Goal: Task Accomplishment & Management: Complete application form

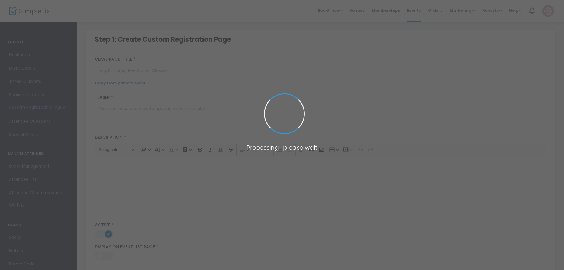
type input "Student Registration"
type textarea "CSC26"
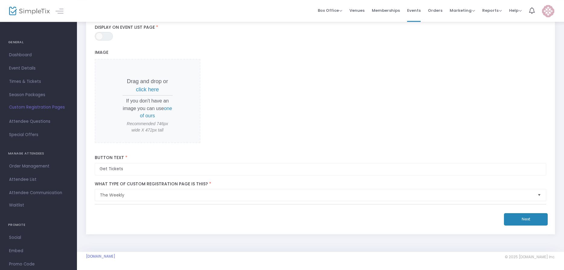
scroll to position [216, 0]
click at [516, 215] on button "Next" at bounding box center [526, 219] width 44 height 12
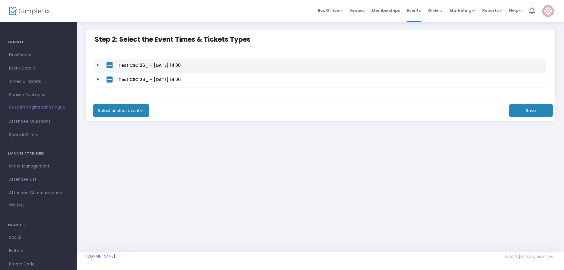
scroll to position [0, 0]
click at [100, 64] on td at bounding box center [99, 66] width 9 height 14
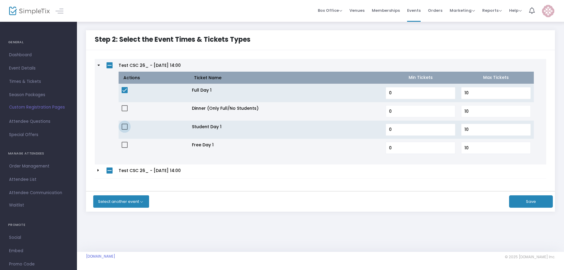
click at [123, 125] on span at bounding box center [125, 126] width 6 height 6
click at [124, 129] on input "checkbox" at bounding box center [124, 129] width 0 height 0
checkbox input "true"
click at [121, 92] on td at bounding box center [154, 93] width 71 height 18
click at [125, 90] on span at bounding box center [125, 90] width 6 height 6
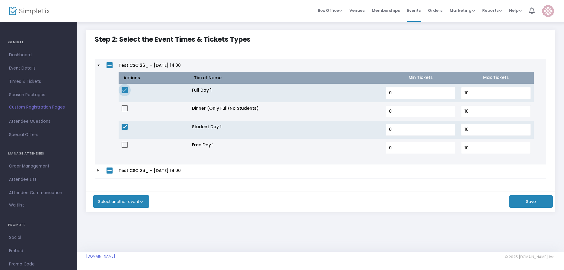
click at [125, 93] on input "checkbox" at bounding box center [124, 93] width 0 height 0
checkbox input "false"
click at [96, 173] on td at bounding box center [99, 171] width 9 height 14
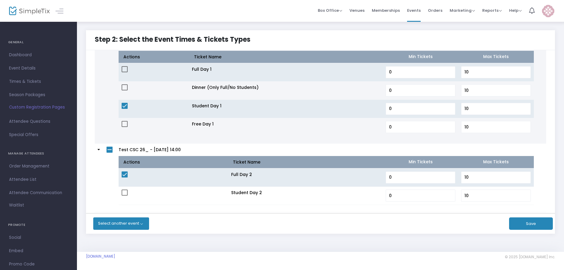
scroll to position [33, 0]
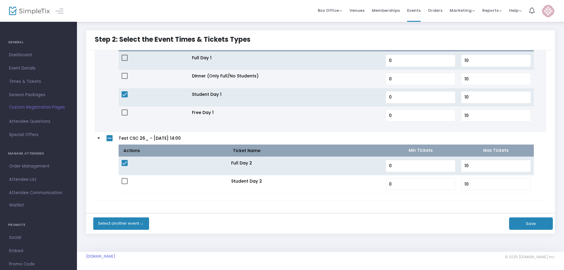
click at [123, 158] on td at bounding box center [174, 166] width 110 height 18
click at [124, 160] on span at bounding box center [125, 163] width 6 height 6
click at [124, 166] on input "checkbox" at bounding box center [124, 166] width 0 height 0
checkbox input "false"
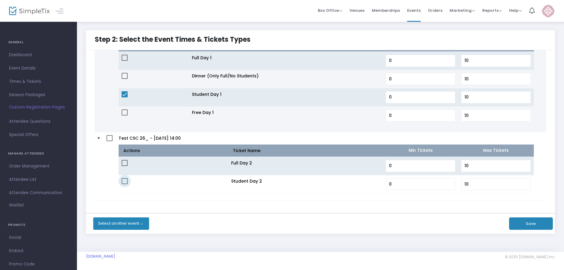
click at [124, 181] on span at bounding box center [125, 181] width 6 height 6
click at [124, 184] on input "checkbox" at bounding box center [124, 184] width 0 height 0
checkbox input "true"
click at [527, 223] on button "Save" at bounding box center [531, 223] width 44 height 12
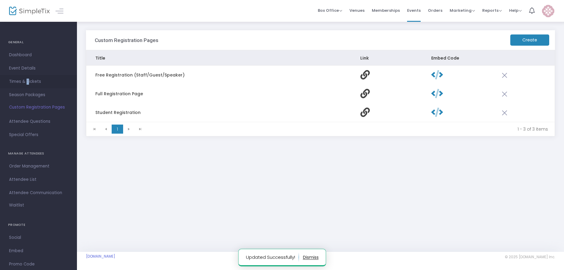
click at [27, 84] on span "Times & Tickets" at bounding box center [38, 82] width 59 height 8
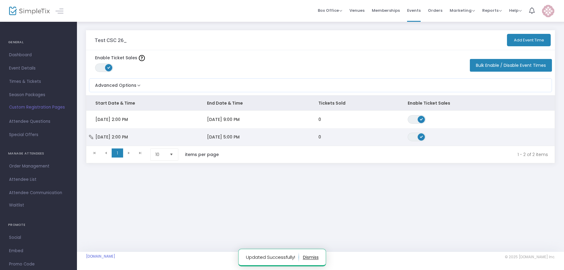
click at [93, 136] on icon "Data table" at bounding box center [91, 137] width 6 height 4
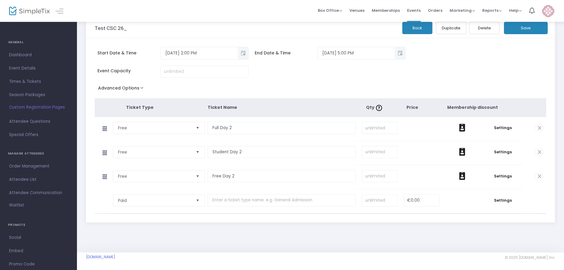
scroll to position [18, 0]
click at [449, 179] on td at bounding box center [463, 176] width 40 height 24
click at [497, 174] on span "Settings" at bounding box center [502, 175] width 35 height 6
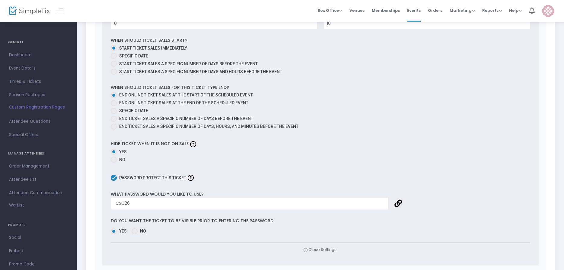
scroll to position [356, 0]
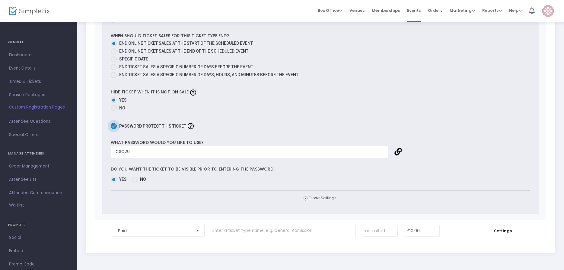
click at [114, 129] on span at bounding box center [114, 126] width 6 height 6
click at [114, 129] on input "Password protect this ticket" at bounding box center [113, 129] width 0 height 0
checkbox input "false"
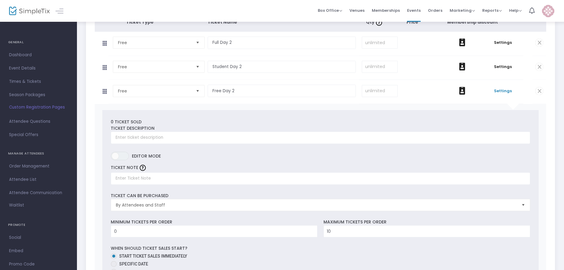
scroll to position [0, 0]
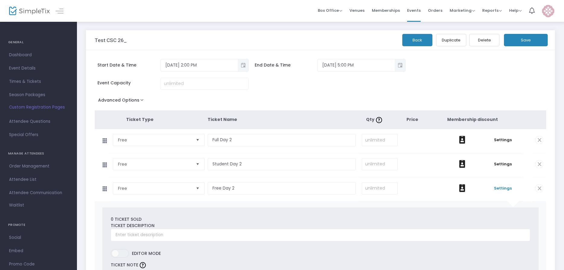
click at [529, 38] on button "Save" at bounding box center [526, 40] width 44 height 12
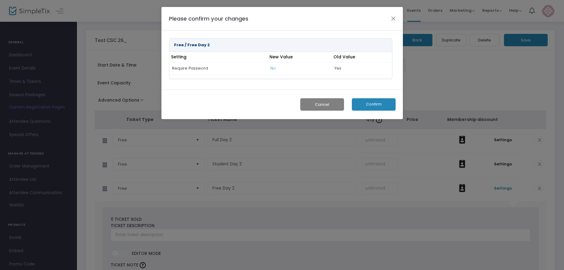
click at [359, 101] on button "Confirm" at bounding box center [374, 104] width 44 height 12
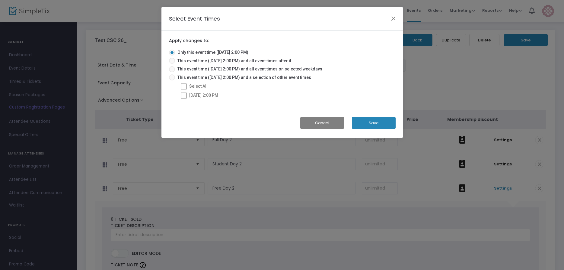
click at [390, 123] on button "Save" at bounding box center [374, 123] width 44 height 12
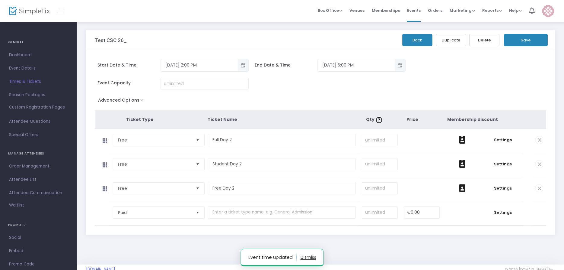
click at [29, 108] on span "Custom Registration Pages" at bounding box center [37, 107] width 56 height 6
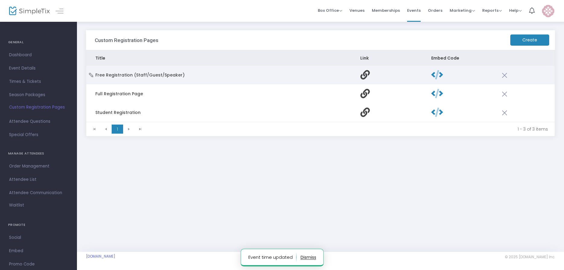
click at [94, 76] on icon "Data table" at bounding box center [91, 75] width 6 height 4
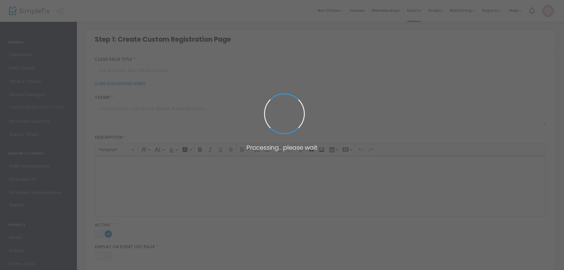
type input "Free Registration (Staff/Guest/Speaker)"
type textarea "CSC26"
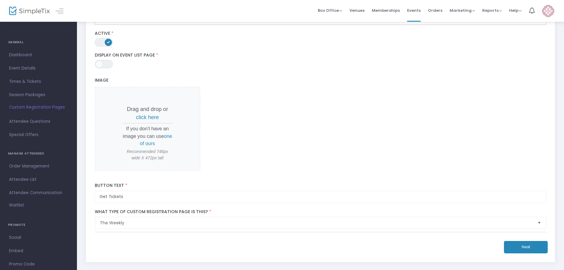
scroll to position [216, 0]
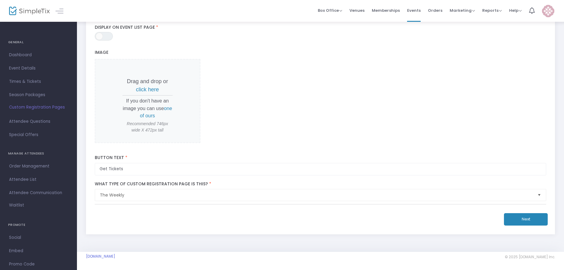
click at [522, 226] on div "Free Registration (Staff/Guest/Speaker) The Weekly Title * CSC26 Teaser * Descr…" at bounding box center [320, 35] width 469 height 397
click at [520, 220] on button "Next" at bounding box center [526, 219] width 44 height 12
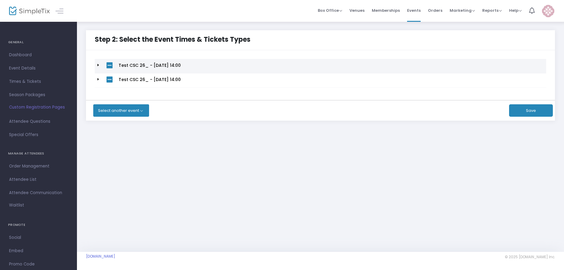
scroll to position [0, 0]
click at [98, 63] on icon at bounding box center [98, 65] width 2 height 4
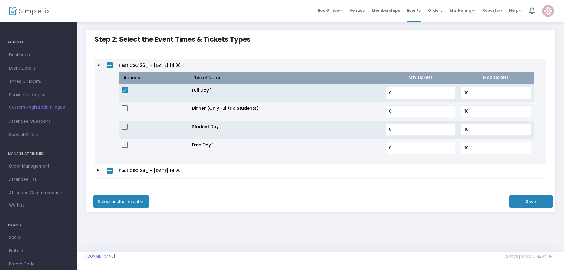
click at [128, 145] on td at bounding box center [154, 148] width 71 height 18
click at [126, 144] on td at bounding box center [154, 148] width 71 height 18
click at [126, 145] on span at bounding box center [125, 145] width 6 height 6
click at [125, 148] on input "checkbox" at bounding box center [124, 148] width 0 height 0
checkbox input "true"
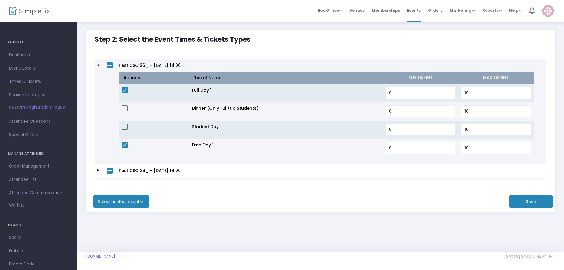
click at [124, 88] on span at bounding box center [125, 90] width 6 height 6
click at [124, 93] on input "checkbox" at bounding box center [124, 93] width 0 height 0
checkbox input "false"
click at [97, 169] on td at bounding box center [99, 171] width 9 height 14
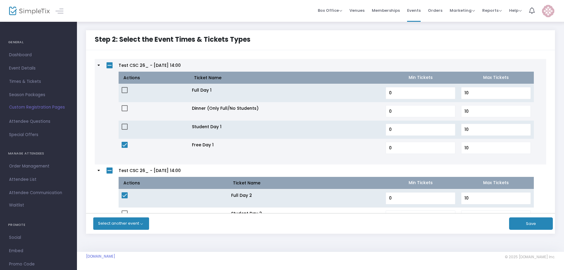
scroll to position [51, 0]
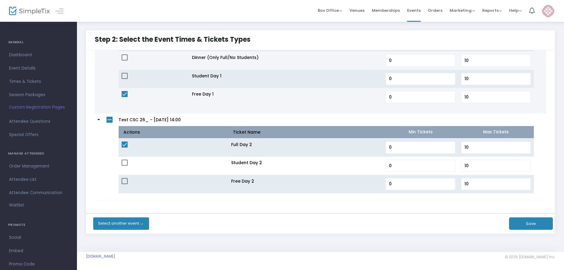
click at [126, 181] on span at bounding box center [125, 181] width 6 height 6
click at [125, 184] on input "checkbox" at bounding box center [124, 184] width 0 height 0
checkbox input "true"
click at [126, 144] on span at bounding box center [125, 144] width 6 height 6
click at [125, 147] on input "checkbox" at bounding box center [124, 147] width 0 height 0
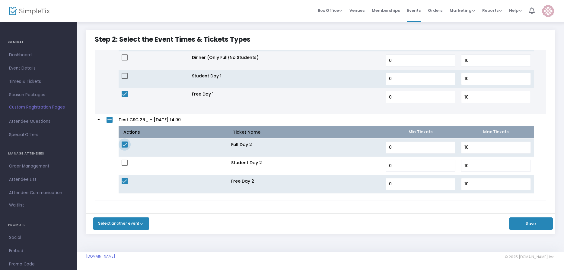
checkbox input "false"
click at [516, 226] on button "Save" at bounding box center [531, 223] width 44 height 12
click at [524, 223] on button "Save" at bounding box center [531, 223] width 44 height 12
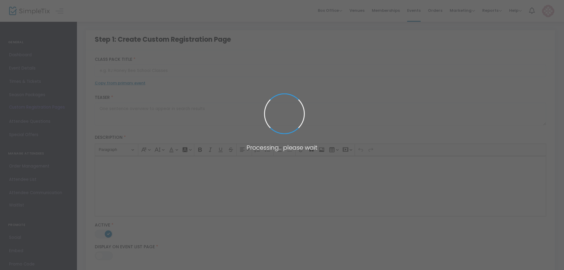
type input "Free Registration (Staff/Guest/Speaker)"
type textarea "CSC26"
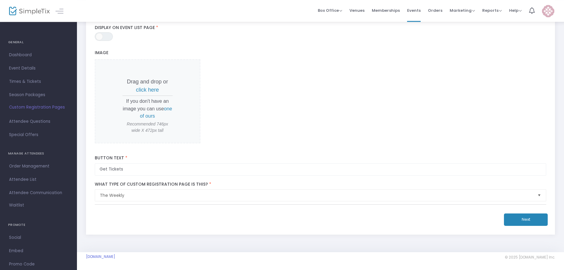
scroll to position [216, 0]
click at [532, 220] on button "Next" at bounding box center [526, 219] width 44 height 12
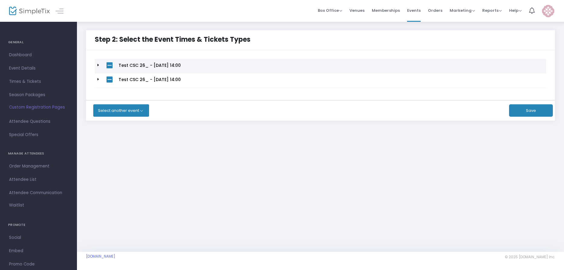
click at [97, 64] on td at bounding box center [99, 66] width 9 height 14
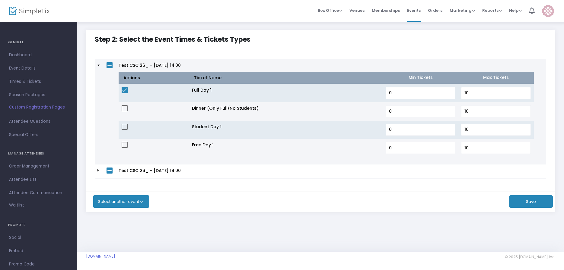
click at [123, 143] on span at bounding box center [125, 145] width 6 height 6
click at [124, 148] on input "checkbox" at bounding box center [124, 148] width 0 height 0
checkbox input "true"
click at [126, 88] on span at bounding box center [125, 90] width 6 height 6
click at [125, 93] on input "checkbox" at bounding box center [124, 93] width 0 height 0
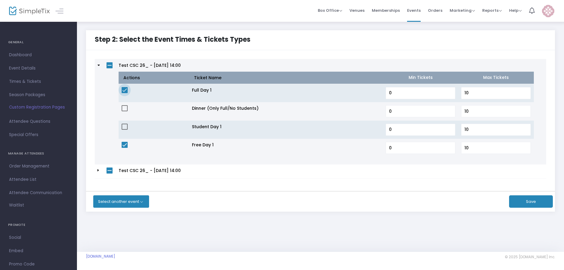
checkbox input "false"
click at [97, 172] on td at bounding box center [99, 171] width 9 height 14
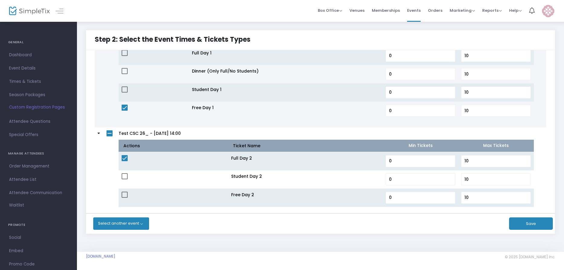
scroll to position [51, 0]
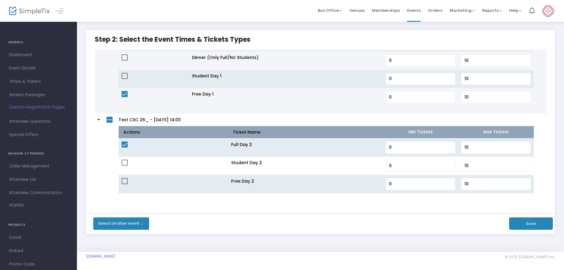
click at [123, 180] on span at bounding box center [125, 181] width 6 height 6
click at [124, 184] on input "checkbox" at bounding box center [124, 184] width 0 height 0
checkbox input "true"
click at [122, 143] on span at bounding box center [125, 144] width 6 height 6
click at [124, 147] on input "checkbox" at bounding box center [124, 147] width 0 height 0
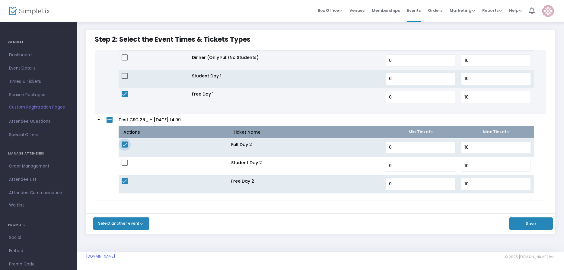
checkbox input "false"
click at [542, 226] on button "Save" at bounding box center [531, 223] width 44 height 12
click at [532, 222] on button "Save" at bounding box center [531, 223] width 44 height 12
click at [532, 225] on button "Save" at bounding box center [531, 223] width 44 height 12
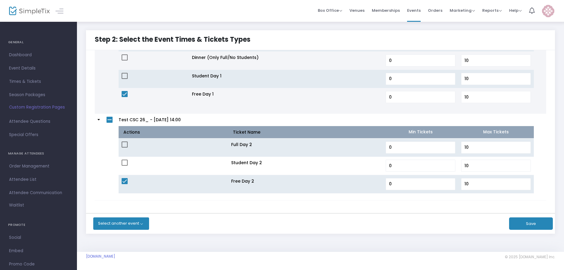
click at [534, 223] on button "Save" at bounding box center [531, 223] width 44 height 12
click at [533, 222] on button "Save" at bounding box center [531, 223] width 44 height 12
drag, startPoint x: 530, startPoint y: 229, endPoint x: 533, endPoint y: 224, distance: 5.8
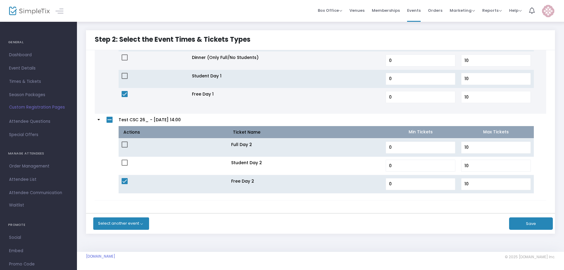
click at [530, 228] on button "Save" at bounding box center [531, 223] width 44 height 12
click at [533, 224] on button "Save" at bounding box center [531, 223] width 44 height 12
drag, startPoint x: 533, startPoint y: 223, endPoint x: 536, endPoint y: 216, distance: 7.6
click at [536, 217] on div "Step 2: Select the Event Times & Tickets Types Test CSC 26_ - [DATE] 14:00 Acti…" at bounding box center [320, 131] width 469 height 203
click at [538, 216] on div "Step 2: Select the Event Times & Tickets Types Test CSC 26_ - [DATE] 14:00 Acti…" at bounding box center [320, 131] width 469 height 203
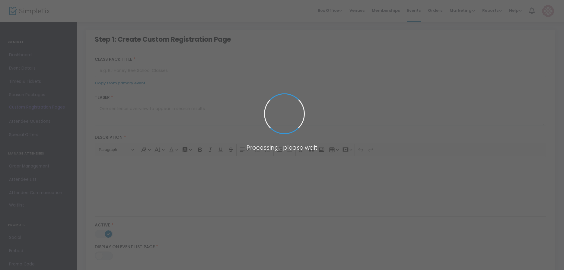
type input "Free Registration (Staff/Guest/Speaker)"
type textarea "CSC26"
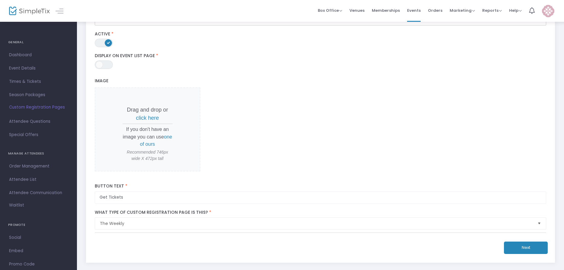
scroll to position [216, 0]
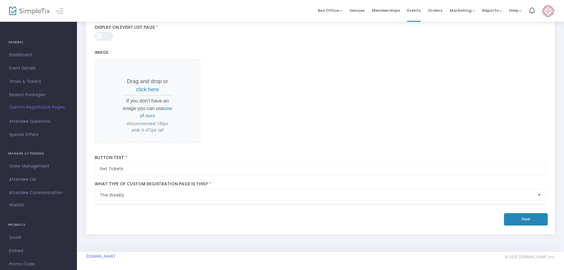
click at [525, 225] on button "Next" at bounding box center [526, 219] width 44 height 12
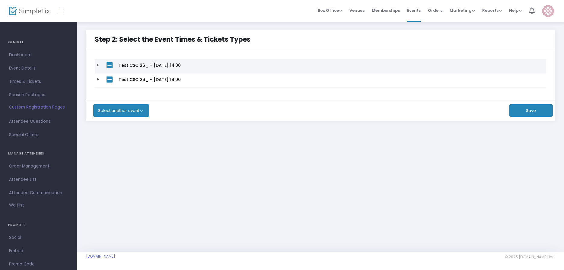
scroll to position [0, 0]
click at [97, 63] on td at bounding box center [99, 66] width 9 height 14
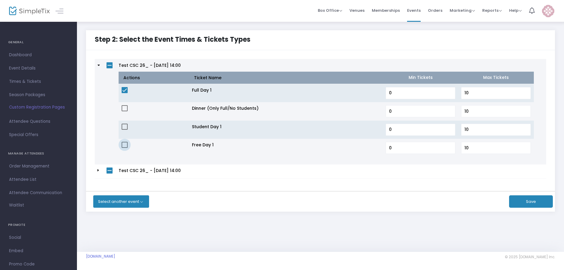
click at [125, 143] on span at bounding box center [125, 145] width 6 height 6
click at [125, 148] on input "checkbox" at bounding box center [124, 148] width 0 height 0
checkbox input "true"
click at [123, 91] on span at bounding box center [125, 90] width 6 height 6
click at [124, 93] on input "checkbox" at bounding box center [124, 93] width 0 height 0
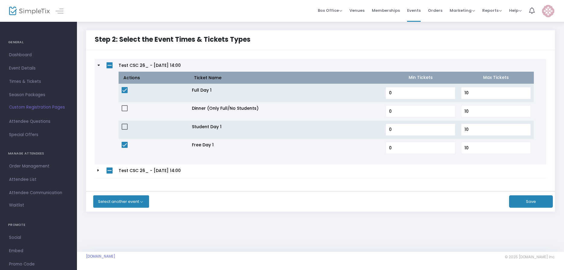
checkbox input "false"
click at [97, 169] on td at bounding box center [99, 171] width 9 height 14
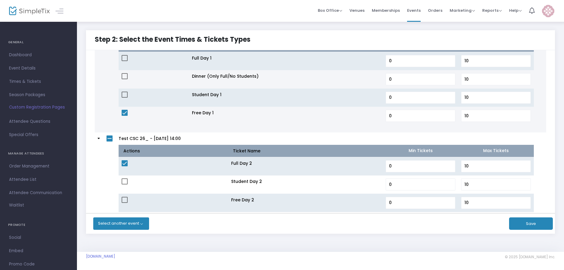
scroll to position [51, 0]
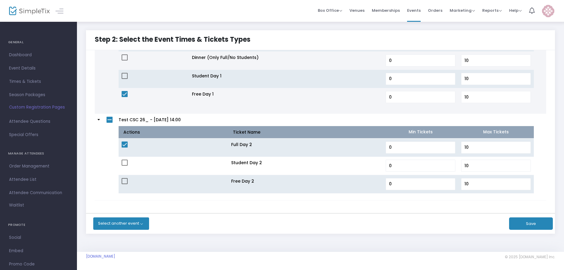
click at [129, 146] on td at bounding box center [174, 147] width 110 height 18
click at [124, 179] on span at bounding box center [125, 181] width 6 height 6
click at [124, 184] on input "checkbox" at bounding box center [124, 184] width 0 height 0
checkbox input "true"
click at [120, 142] on td at bounding box center [174, 147] width 110 height 18
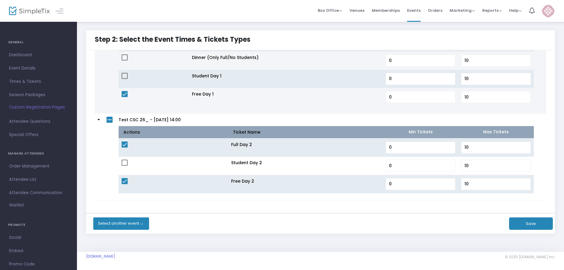
click at [122, 143] on td at bounding box center [174, 147] width 110 height 18
click at [123, 143] on span at bounding box center [125, 144] width 6 height 6
click at [124, 147] on input "checkbox" at bounding box center [124, 147] width 0 height 0
checkbox input "false"
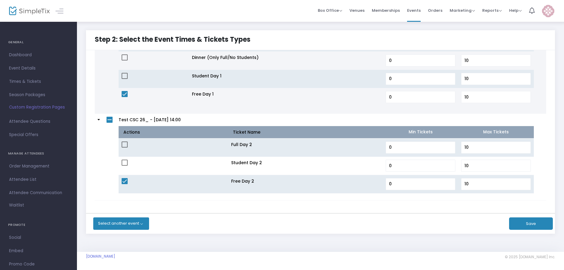
click at [522, 223] on button "Save" at bounding box center [531, 223] width 44 height 12
click at [524, 225] on button "Save" at bounding box center [531, 223] width 44 height 12
click at [535, 227] on button "Save" at bounding box center [531, 223] width 44 height 12
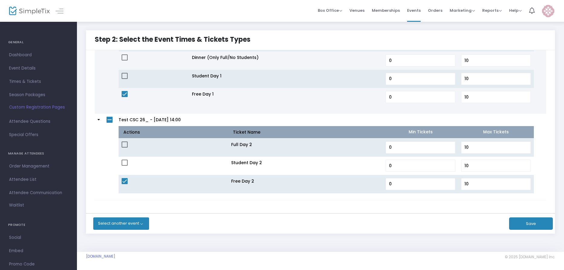
drag, startPoint x: 536, startPoint y: 227, endPoint x: 531, endPoint y: 220, distance: 8.5
click at [530, 224] on button "Save" at bounding box center [531, 223] width 44 height 12
drag, startPoint x: 534, startPoint y: 225, endPoint x: 535, endPoint y: 222, distance: 3.4
click at [534, 225] on button "Save" at bounding box center [531, 223] width 44 height 12
click at [535, 222] on button "Save" at bounding box center [531, 223] width 44 height 12
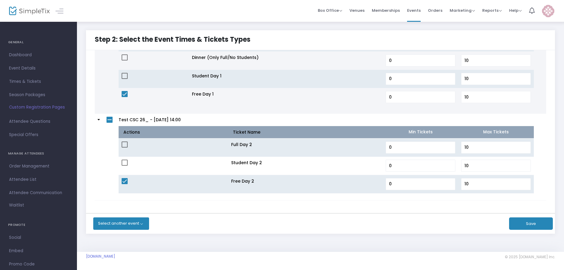
click at [536, 220] on button "Save" at bounding box center [531, 223] width 44 height 12
click at [20, 61] on link "Dashboard" at bounding box center [38, 54] width 77 height 13
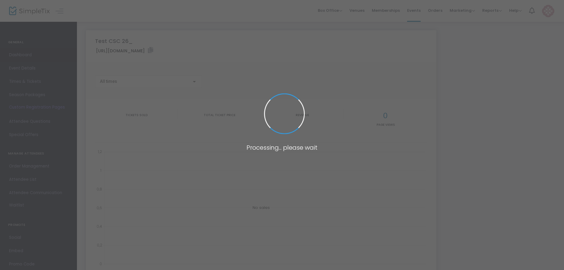
type input "https://www.simpletix.com/e/test-csc-26-tickets-237854"
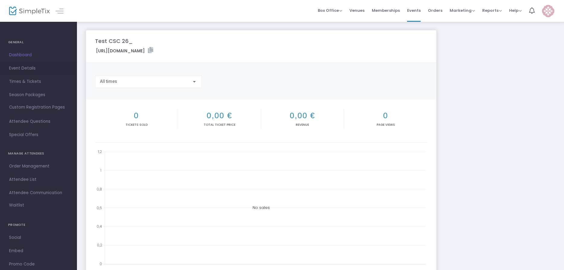
click at [21, 71] on span "Event Details" at bounding box center [38, 68] width 59 height 8
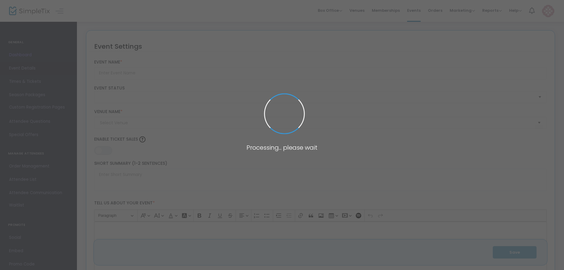
type input "Test CSC 26_"
type textarea "CSC 26"
type input "19,000 %"
type input "Register Now"
type input "ThermHex Waben GmbH (ThermHex)"
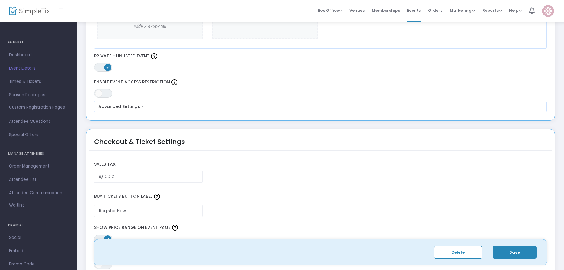
scroll to position [272, 0]
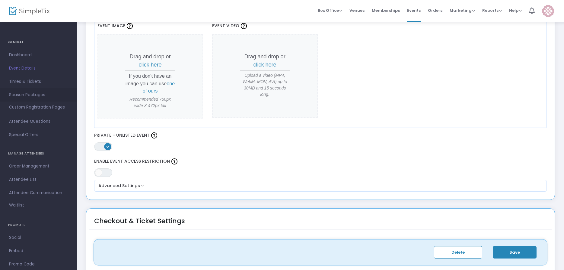
click at [29, 98] on span "Season Packages" at bounding box center [38, 95] width 59 height 8
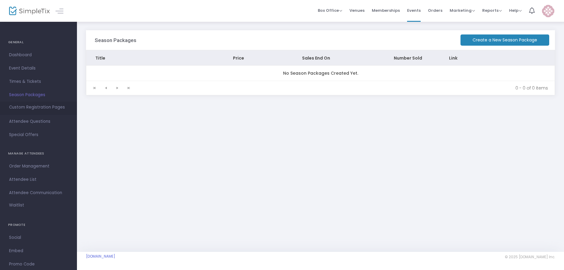
click at [44, 109] on span "Custom Registration Pages" at bounding box center [37, 107] width 56 height 6
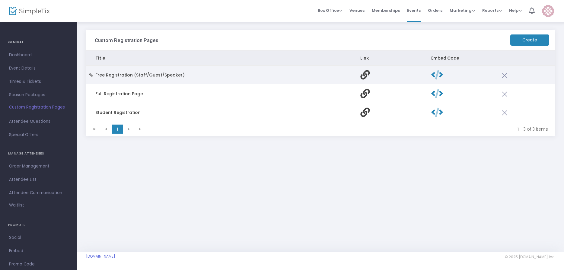
click at [94, 75] on td "Free Registration (Staff/Guest/Speaker)" at bounding box center [218, 75] width 265 height 19
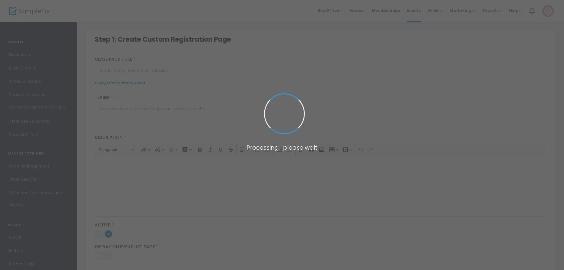
type input "Free Registration (Staff/Guest/Speaker)"
type textarea "CSC26"
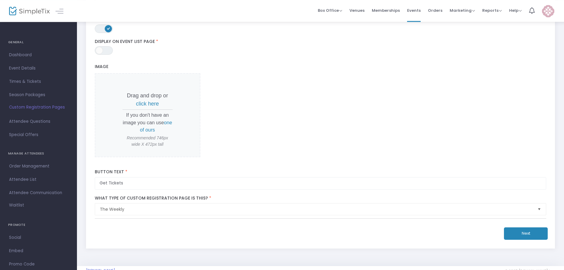
scroll to position [216, 0]
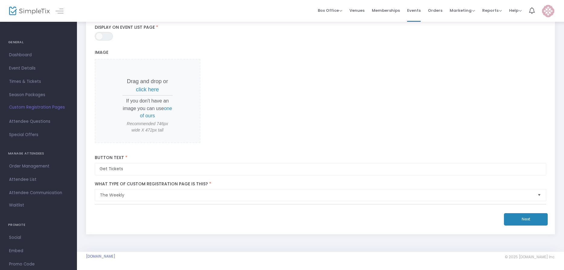
click at [528, 229] on div "Free Registration (Staff/Guest/Speaker) The Weekly Title * CSC26 Teaser * Descr…" at bounding box center [320, 35] width 469 height 397
click at [532, 219] on button "Next" at bounding box center [526, 219] width 44 height 12
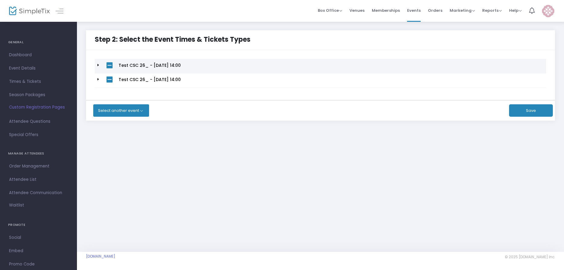
scroll to position [0, 0]
click at [97, 66] on td at bounding box center [99, 66] width 9 height 14
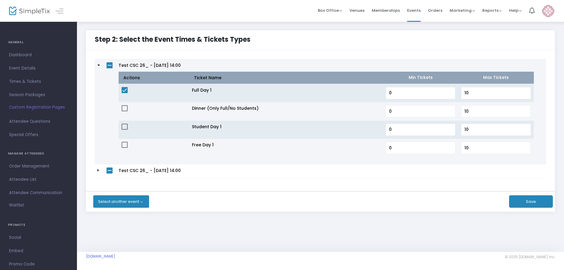
click at [126, 91] on span at bounding box center [125, 90] width 6 height 6
click at [125, 93] on input "checkbox" at bounding box center [124, 93] width 0 height 0
checkbox input "false"
click at [122, 143] on span at bounding box center [125, 145] width 6 height 6
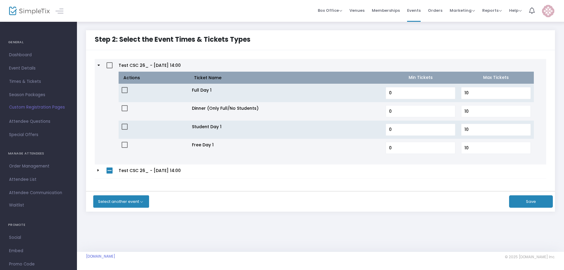
click at [124, 148] on input "checkbox" at bounding box center [124, 148] width 0 height 0
checkbox input "true"
click at [97, 169] on td at bounding box center [99, 171] width 9 height 14
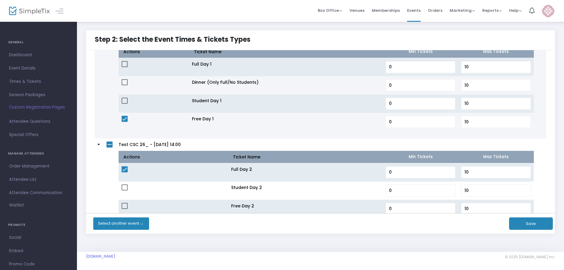
scroll to position [51, 0]
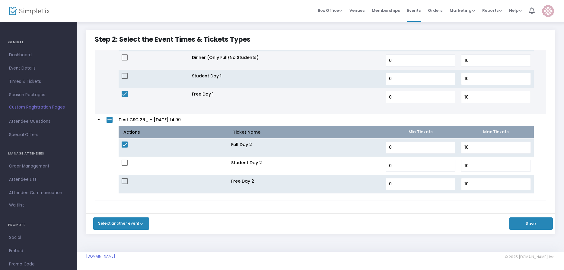
click at [126, 181] on span at bounding box center [125, 181] width 6 height 6
click at [125, 184] on input "checkbox" at bounding box center [124, 184] width 0 height 0
checkbox input "true"
click at [124, 147] on mat-checkbox at bounding box center [125, 145] width 6 height 8
click at [124, 144] on span at bounding box center [125, 144] width 6 height 6
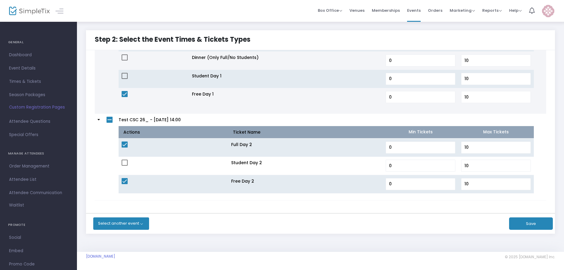
click at [124, 147] on input "checkbox" at bounding box center [124, 147] width 0 height 0
checkbox input "false"
click at [461, 204] on div "Test CSC 26_ - 5.5.2026 14:00 Actions Ticket Name Min Tickets Max Tickets Full …" at bounding box center [321, 106] width 452 height 196
click at [531, 219] on button "Save" at bounding box center [531, 223] width 44 height 12
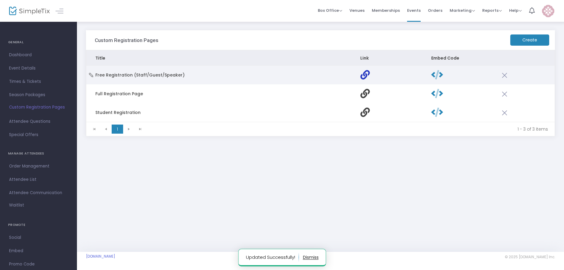
click at [366, 77] on icon "Data table" at bounding box center [364, 74] width 9 height 9
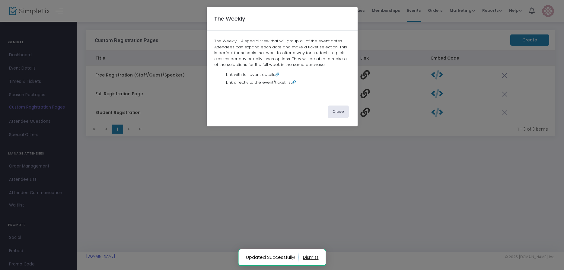
click at [281, 75] on div "Link with full event details" at bounding box center [288, 75] width 124 height 6
click at [277, 74] on icon at bounding box center [277, 74] width 4 height 4
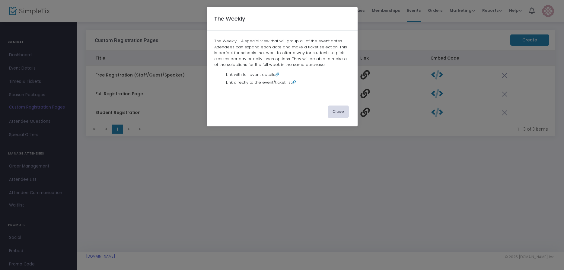
click at [341, 113] on button "Close" at bounding box center [338, 111] width 21 height 12
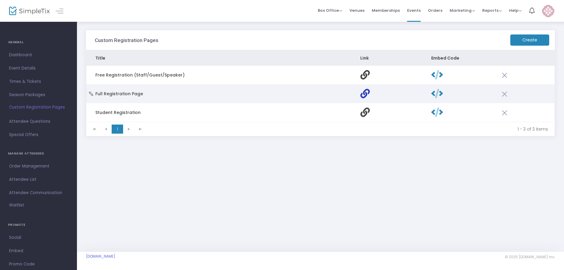
click at [367, 94] on icon "Data table" at bounding box center [364, 93] width 9 height 9
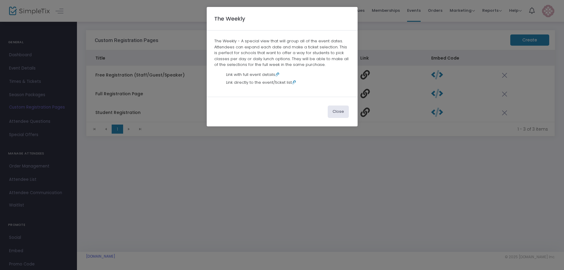
drag, startPoint x: 277, startPoint y: 75, endPoint x: 310, endPoint y: 82, distance: 33.4
click at [277, 76] on icon at bounding box center [277, 74] width 4 height 4
click at [342, 111] on button "Close" at bounding box center [338, 111] width 21 height 12
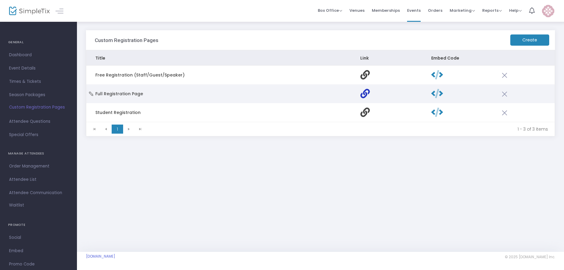
click at [366, 94] on icon "Data table" at bounding box center [364, 93] width 9 height 9
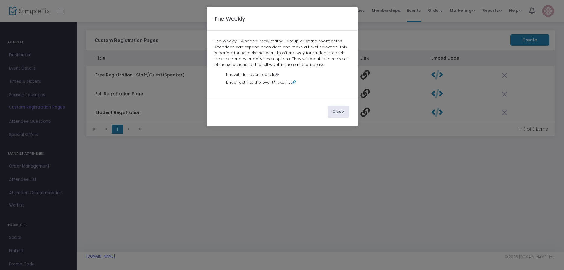
click at [277, 74] on icon at bounding box center [277, 74] width 4 height 4
